Goal: Use online tool/utility

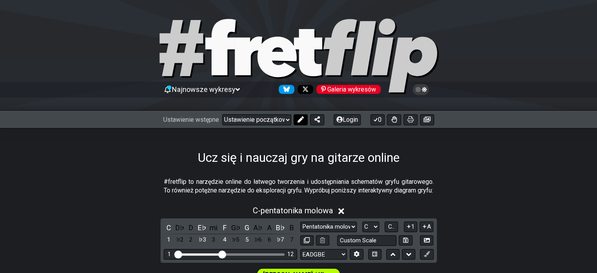
click at [300, 121] on icon at bounding box center [300, 119] width 6 height 6
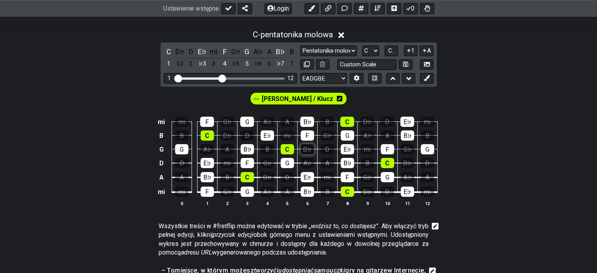
scroll to position [196, 0]
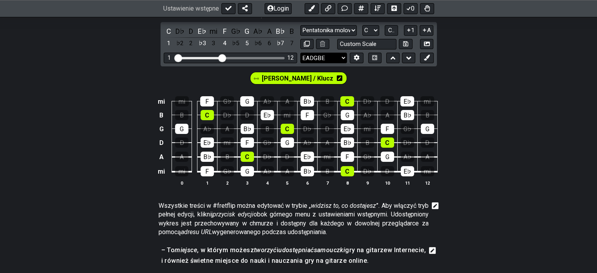
click at [335, 63] on select "EADGBE EADGBE EADGBE KORALIK♯ B ADGCEA DADGBE E♭ A♭ D♭ G♭ B♭ E♭ CGCFAD DGCFAD D…" at bounding box center [323, 58] width 47 height 11
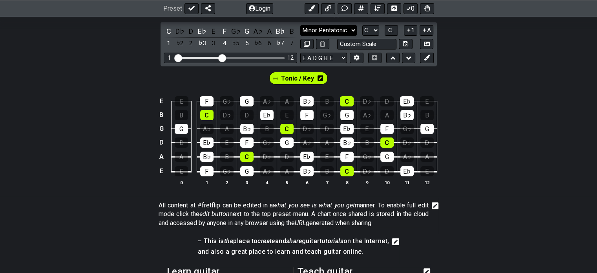
click at [352, 33] on select "Minor Pentatonic Click to edit Minor Pentatonic Major Pentatonic Minor Blues Ma…" at bounding box center [328, 30] width 56 height 11
click at [352, 31] on select "Minor Pentatonic Click to edit Minor Pentatonic Major Pentatonic Minor Blues Ma…" at bounding box center [328, 30] width 56 height 11
click at [374, 31] on select "A♭ A A♯ B♭ B C C♯ D♭ D D♯ E♭ E F F♯ G♭ G G♯" at bounding box center [370, 30] width 17 height 11
select select "C#"
click at [362, 25] on select "A♭ A A♯ B♭ B C C♯ D♭ D D♯ E♭ E F F♯ G♭ G G♯" at bounding box center [370, 30] width 17 height 11
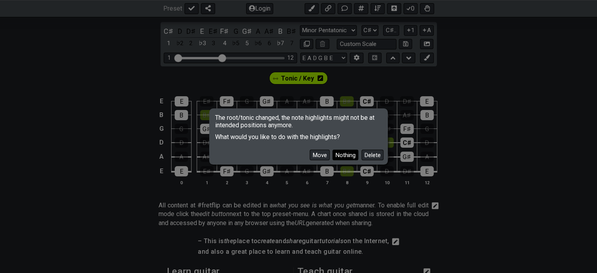
click at [348, 156] on button "Nothing" at bounding box center [345, 154] width 26 height 11
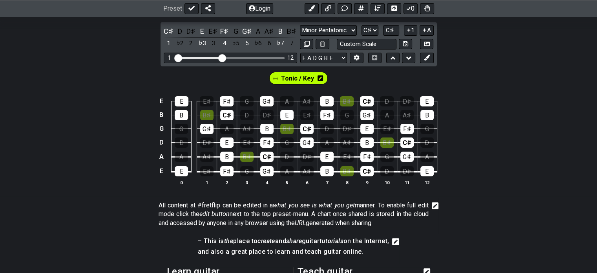
click at [318, 78] on icon at bounding box center [319, 78] width 5 height 6
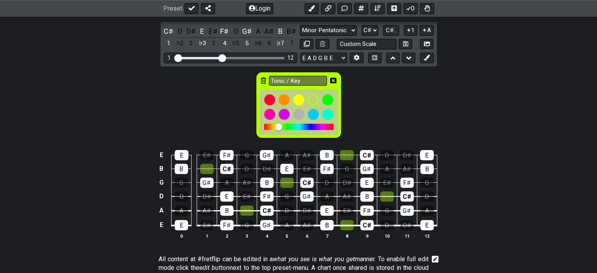
click at [263, 81] on icon at bounding box center [262, 80] width 5 height 6
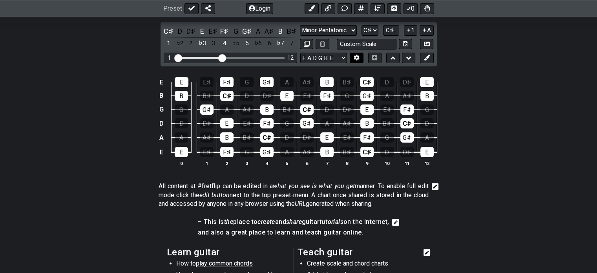
click at [358, 55] on icon at bounding box center [356, 58] width 6 height 6
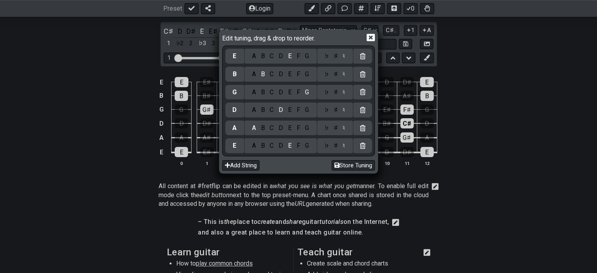
click at [272, 147] on div "C" at bounding box center [271, 145] width 9 height 9
click at [336, 147] on div "♯" at bounding box center [335, 145] width 9 height 9
click at [299, 127] on div "F" at bounding box center [298, 128] width 9 height 9
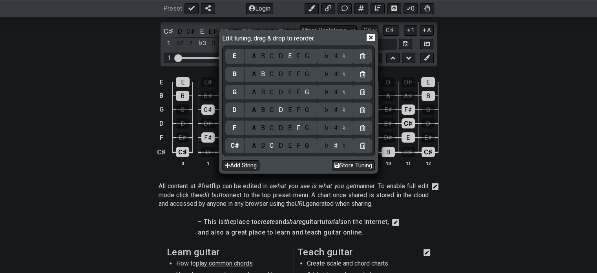
click at [334, 128] on div "♯" at bounding box center [335, 128] width 9 height 9
click at [262, 109] on div "B" at bounding box center [262, 109] width 9 height 9
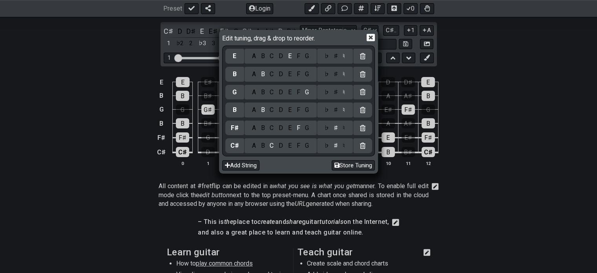
click at [290, 93] on div "E" at bounding box center [289, 92] width 9 height 9
click at [306, 74] on div "G" at bounding box center [306, 74] width 9 height 9
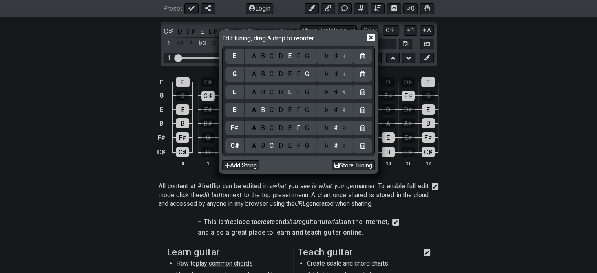
click at [336, 74] on div "♯" at bounding box center [335, 74] width 9 height 9
click at [270, 58] on div "C" at bounding box center [271, 56] width 9 height 9
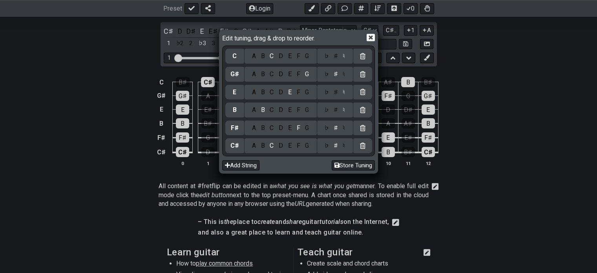
click at [336, 61] on div "♭ ♯ ♮" at bounding box center [335, 56] width 36 height 15
click at [337, 56] on div "♯" at bounding box center [335, 56] width 9 height 9
click at [370, 39] on icon at bounding box center [370, 37] width 8 height 7
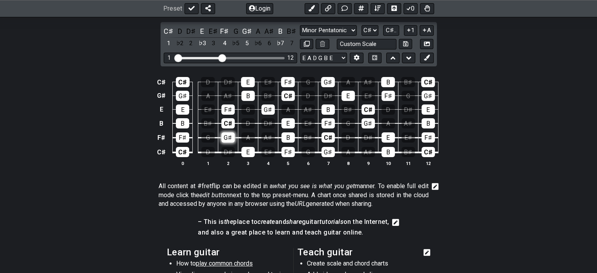
click at [231, 140] on div "G♯" at bounding box center [227, 137] width 13 height 10
click at [172, 31] on div "C♯" at bounding box center [169, 31] width 10 height 11
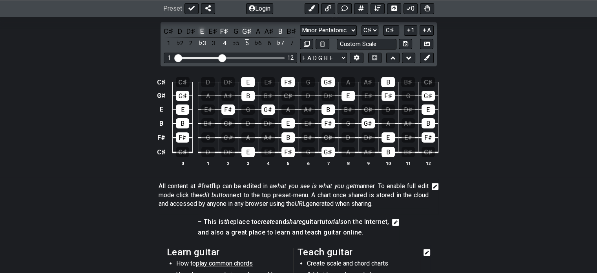
click at [203, 29] on div "E" at bounding box center [202, 31] width 10 height 11
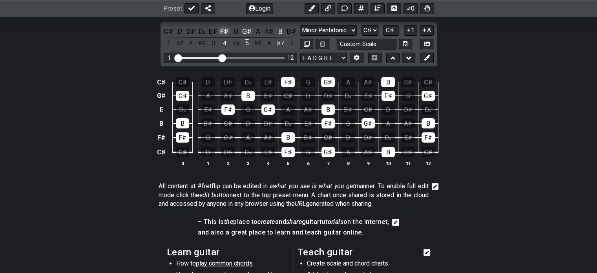
click at [224, 30] on div "F♯" at bounding box center [224, 31] width 10 height 11
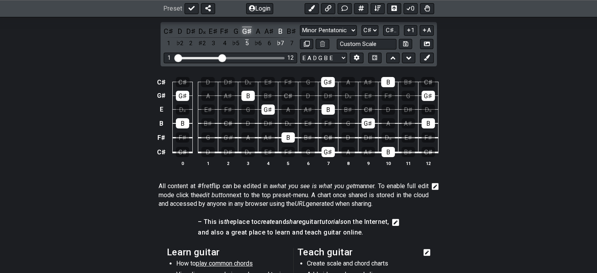
click at [249, 29] on div "G♯" at bounding box center [247, 31] width 10 height 11
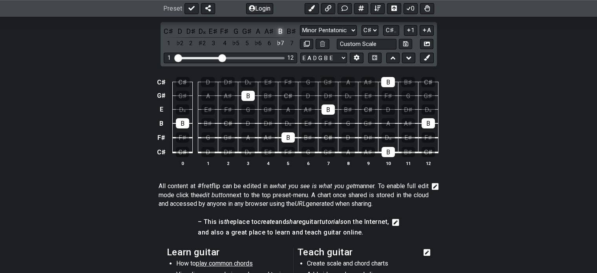
click at [282, 29] on div "B" at bounding box center [280, 31] width 10 height 11
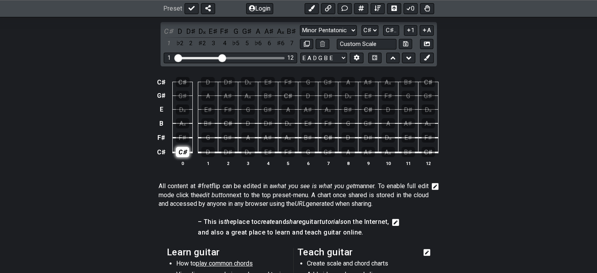
click at [182, 153] on div "C♯" at bounding box center [182, 152] width 13 height 10
click at [168, 32] on div "C♯" at bounding box center [169, 31] width 10 height 11
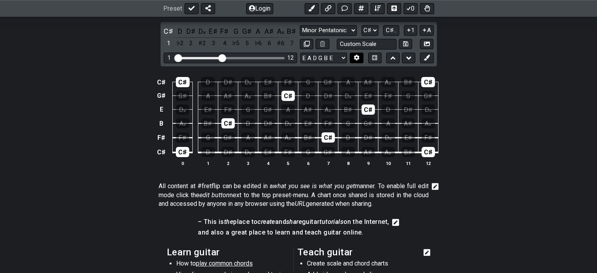
click at [352, 60] on button at bounding box center [355, 58] width 13 height 11
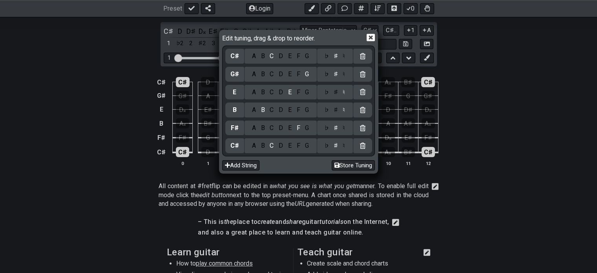
click at [371, 39] on icon at bounding box center [370, 37] width 8 height 7
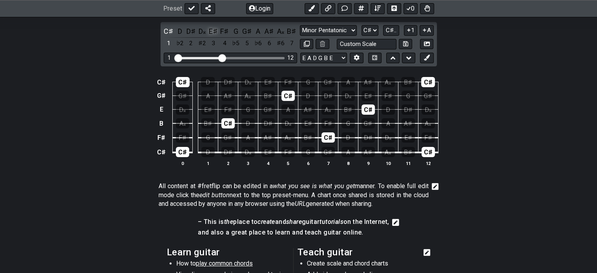
click at [215, 30] on div "E♯" at bounding box center [213, 31] width 10 height 11
click at [201, 31] on div "D𝄪" at bounding box center [202, 31] width 10 height 11
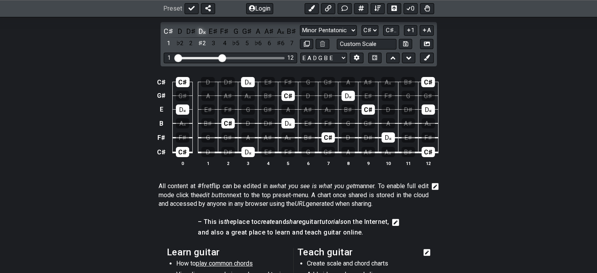
click at [201, 31] on div "D𝄪" at bounding box center [202, 31] width 10 height 11
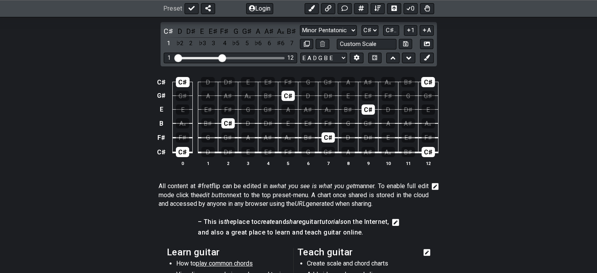
click at [347, 57] on div "E A D G B E E A D G B E E A D G B E B E A D F♯ B A D G C E A D A D G B E E♭ A♭ …" at bounding box center [331, 58] width 63 height 11
click at [344, 57] on select "E A D G B E E A D G B E E A D G B E B E A D F♯ B A D G C E A D A D G B E E♭ A♭ …" at bounding box center [323, 58] width 47 height 11
click at [344, 59] on select "E A D G B E E A D G B E E A D G B E B E A D F♯ B A D G C E A D A D G B E E♭ A♭ …" at bounding box center [323, 58] width 47 height 11
click at [344, 29] on select "Minor Pentatonic Click to edit Minor Pentatonic Major Pentatonic Minor Blues Ma…" at bounding box center [328, 30] width 56 height 11
click at [300, 25] on select "Minor Pentatonic Click to edit Minor Pentatonic Major Pentatonic Minor Blues Ma…" at bounding box center [328, 30] width 56 height 11
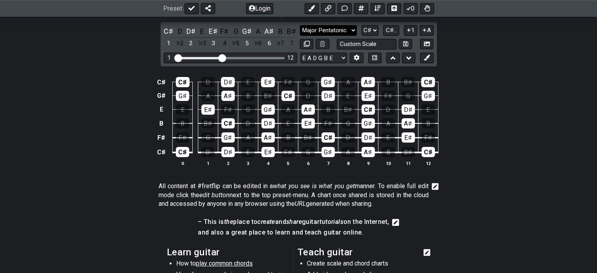
click at [336, 33] on select "Minor Pentatonic Click to edit Minor Pentatonic Major Pentatonic Minor Blues Ma…" at bounding box center [328, 30] width 56 height 11
select select "Minor Pentatonic"
click at [300, 25] on select "Minor Pentatonic Click to edit Minor Pentatonic Major Pentatonic Minor Blues Ma…" at bounding box center [328, 30] width 56 height 11
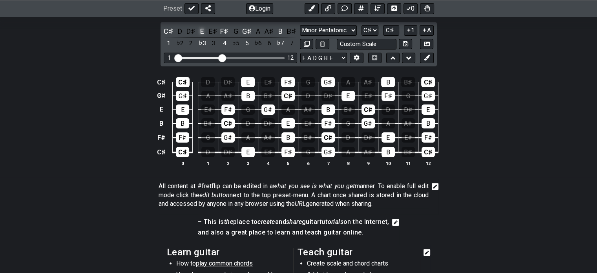
click at [202, 31] on div "E" at bounding box center [202, 31] width 10 height 11
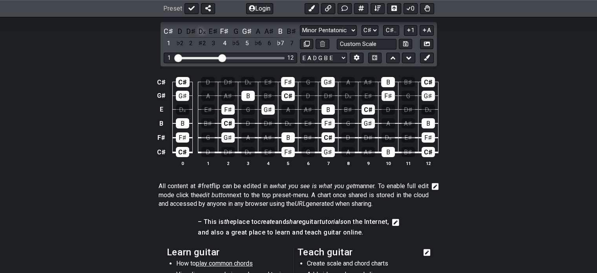
click at [203, 31] on div "D𝄪" at bounding box center [202, 31] width 10 height 11
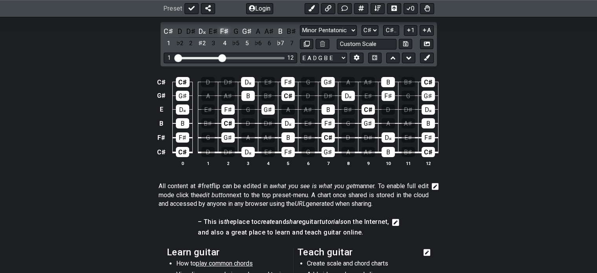
click at [224, 31] on div "F♯" at bounding box center [224, 31] width 10 height 11
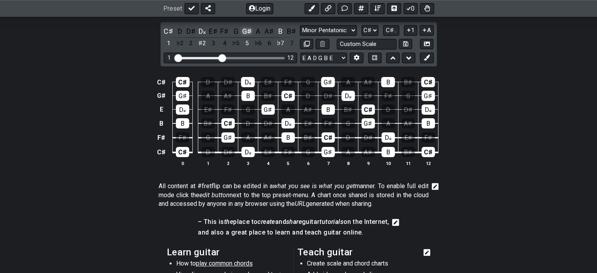
click at [248, 29] on div "G♯" at bounding box center [247, 31] width 10 height 11
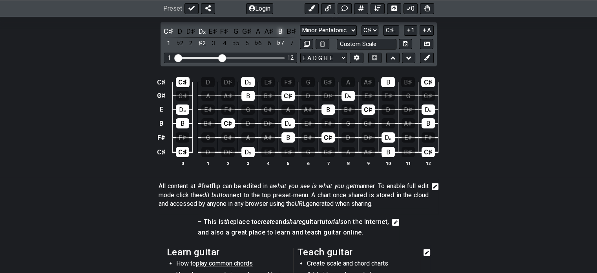
click at [280, 30] on div "B" at bounding box center [280, 31] width 10 height 11
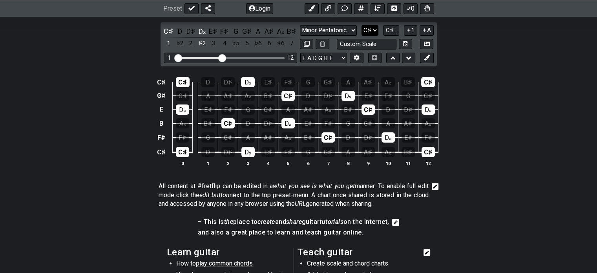
click at [372, 31] on select "A♭ A A♯ B♭ B C C♯ D♭ D D♯ E♭ E F F♯ G♭ G G♯" at bounding box center [369, 30] width 17 height 11
click at [395, 29] on span "C♯.." at bounding box center [391, 30] width 11 height 7
click at [395, 27] on span "1..7" at bounding box center [390, 30] width 9 height 7
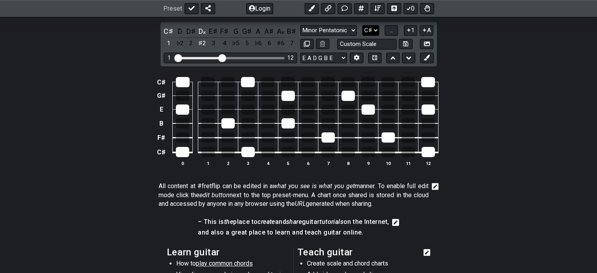
click at [373, 28] on select "A♭ A A♯ B♭ B C C♯ D♭ D D♯ E♭ E F F♯ G♭ G G♯" at bounding box center [370, 30] width 17 height 11
click at [362, 25] on select "A♭ A A♯ B♭ B C C♯ D♭ D D♯ E♭ E F F♯ G♭ G G♯" at bounding box center [370, 30] width 17 height 11
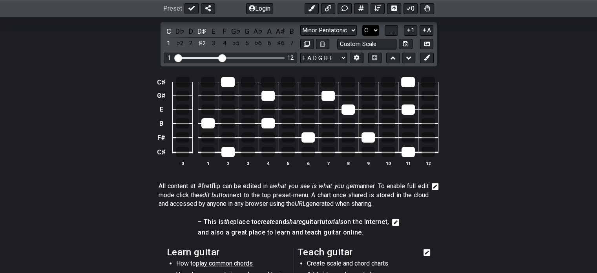
click at [375, 31] on select "A♭ A A♯ B♭ B C C♯ D♭ D D♯ E♭ E F F♯ G♭ G G♯" at bounding box center [370, 30] width 17 height 11
click at [375, 32] on select "A♭ A A♯ B♭ B C C♯ D♭ D D♯ E♭ E F F♯ G♭ G G♯" at bounding box center [370, 30] width 17 height 11
select select "C#"
click at [362, 25] on select "A♭ A A♯ B♭ B C C♯ D♭ D D♯ E♭ E F F♯ G♭ G G♯" at bounding box center [370, 30] width 17 height 11
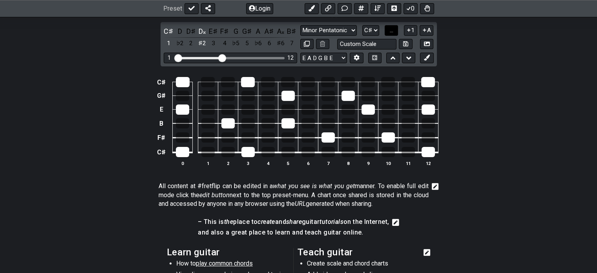
click at [392, 31] on span "..." at bounding box center [391, 30] width 4 height 7
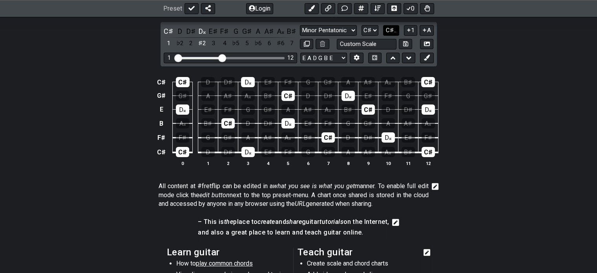
click at [392, 31] on span "C♯.." at bounding box center [391, 30] width 11 height 7
click at [390, 30] on span "1..7" at bounding box center [390, 30] width 9 height 7
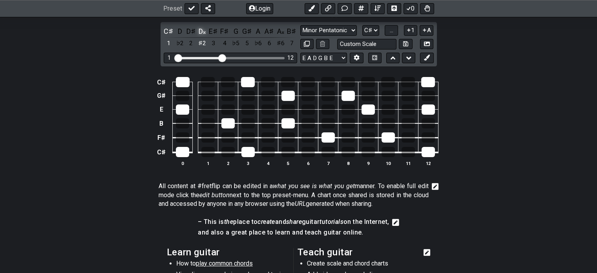
click at [200, 32] on div "D𝄪" at bounding box center [202, 31] width 10 height 11
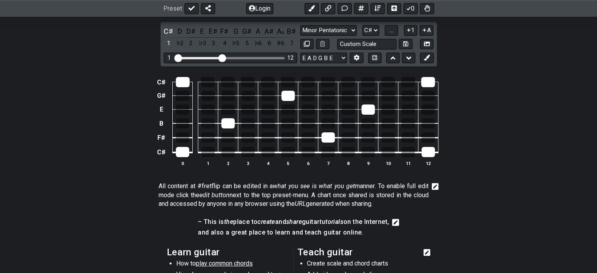
click at [200, 32] on div "E" at bounding box center [202, 31] width 10 height 11
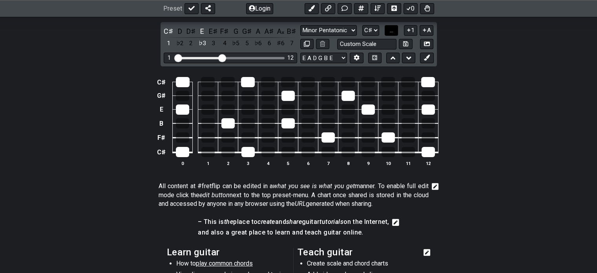
click at [387, 31] on button "..." at bounding box center [390, 30] width 13 height 11
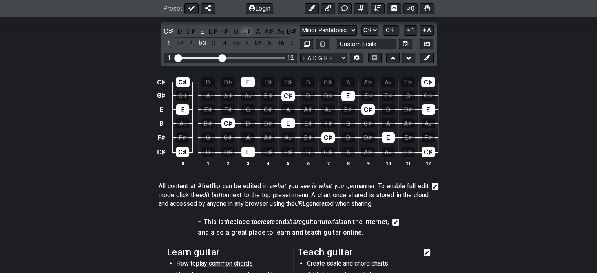
click at [245, 33] on div "G♯" at bounding box center [247, 31] width 10 height 11
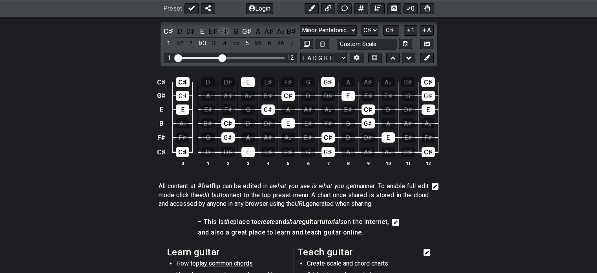
click at [224, 31] on div "F♯" at bounding box center [224, 31] width 10 height 11
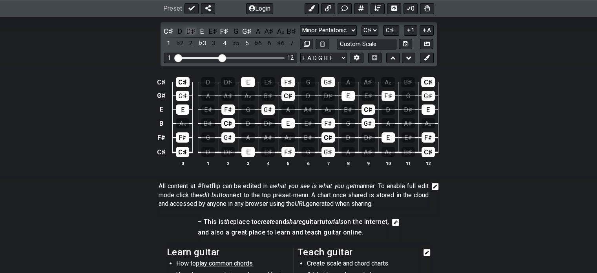
click at [194, 28] on div "D♯" at bounding box center [191, 31] width 10 height 11
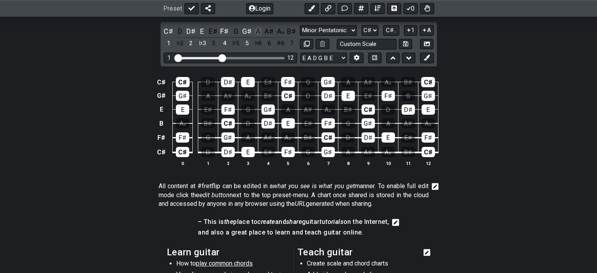
click at [260, 29] on div "A" at bounding box center [258, 31] width 10 height 11
